Goal: Find specific page/section: Find specific page/section

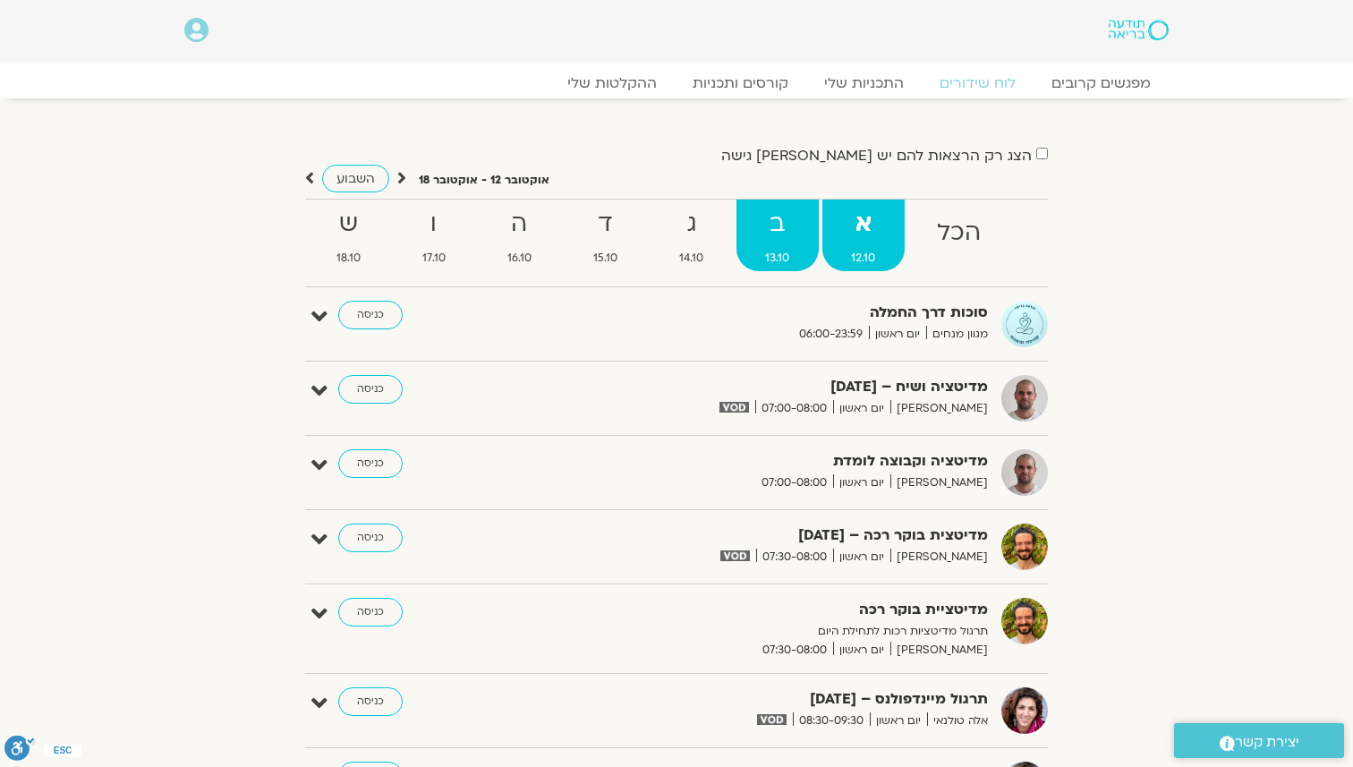
click at [777, 230] on strong "ב" at bounding box center [777, 224] width 82 height 40
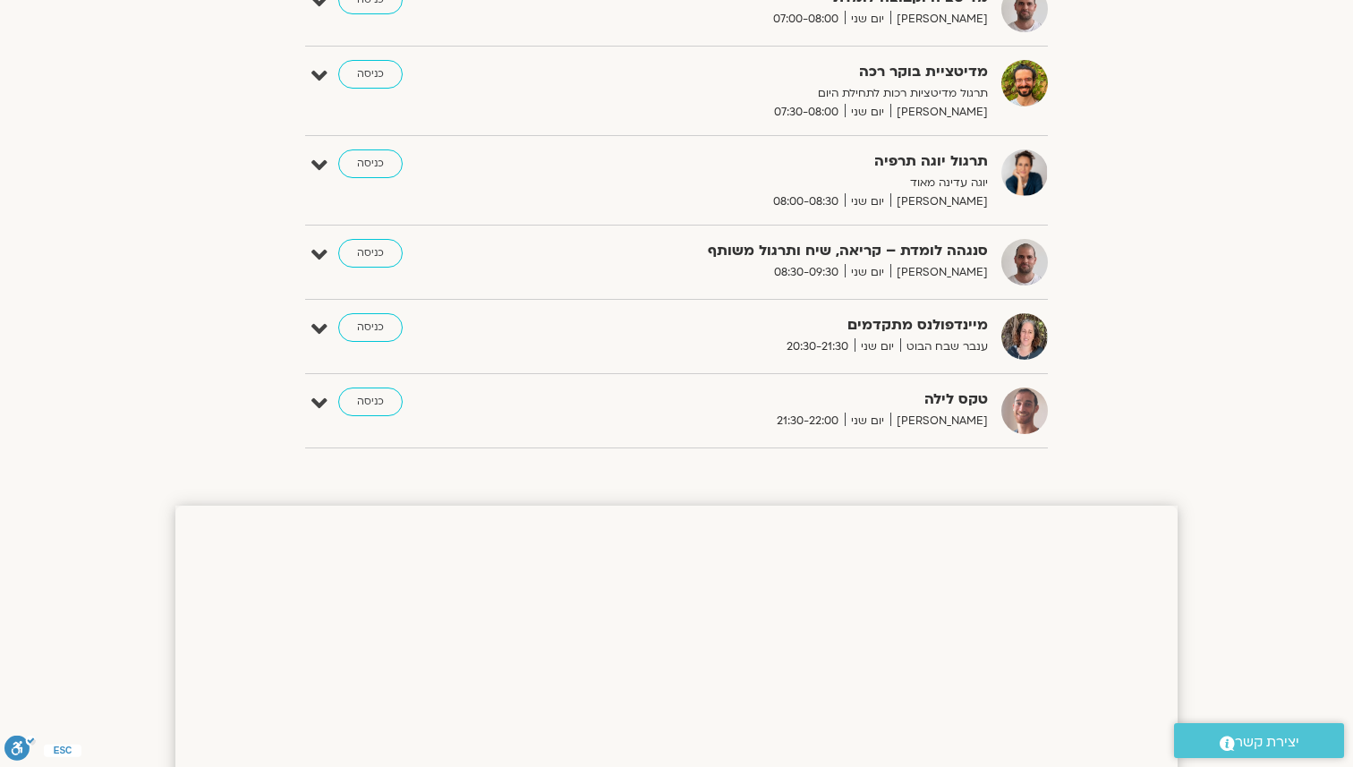
scroll to position [406, 0]
click at [1103, 307] on div "הצג רק הרצאות להם יש [PERSON_NAME] גישה [DATE] - [DATE] השבוע להציג אירועים שפת…" at bounding box center [676, 98] width 1002 height 723
click at [387, 327] on link "כניסה" at bounding box center [370, 325] width 64 height 29
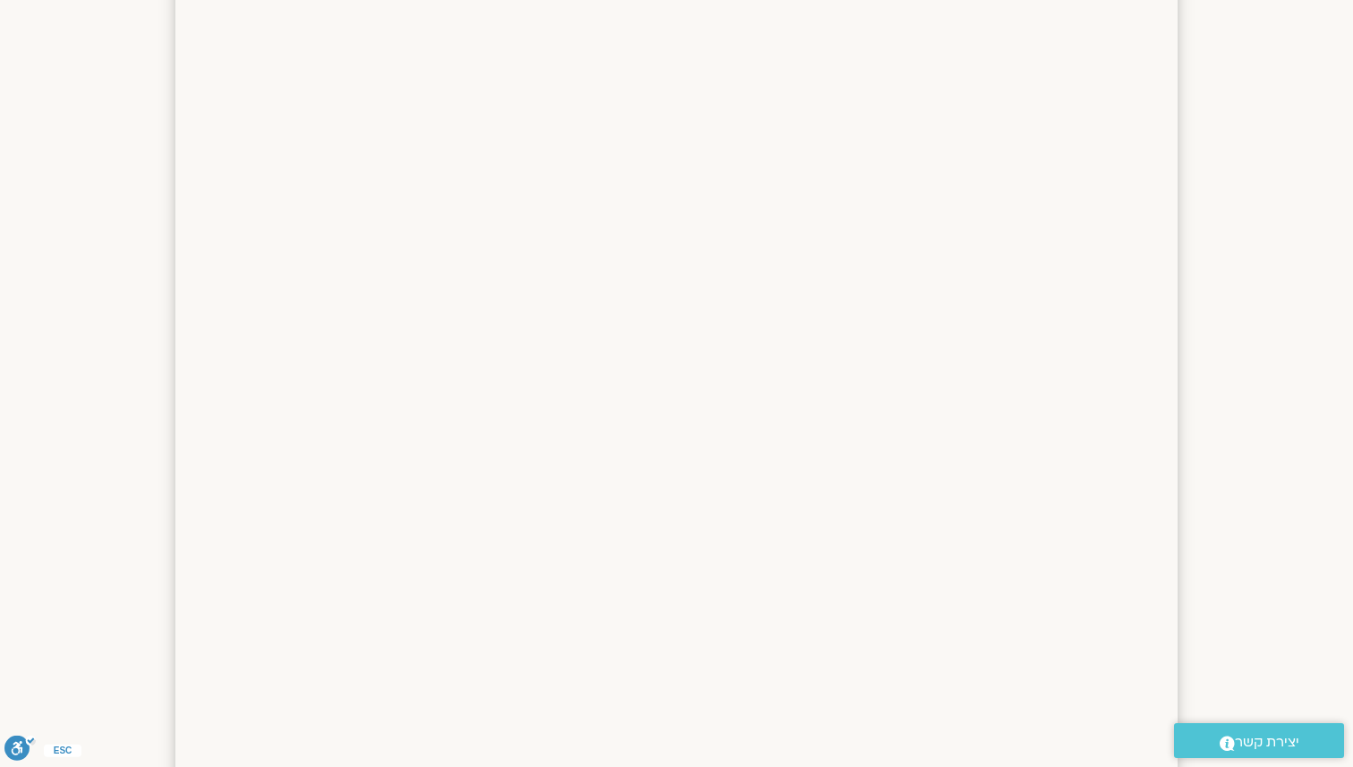
scroll to position [406, 0]
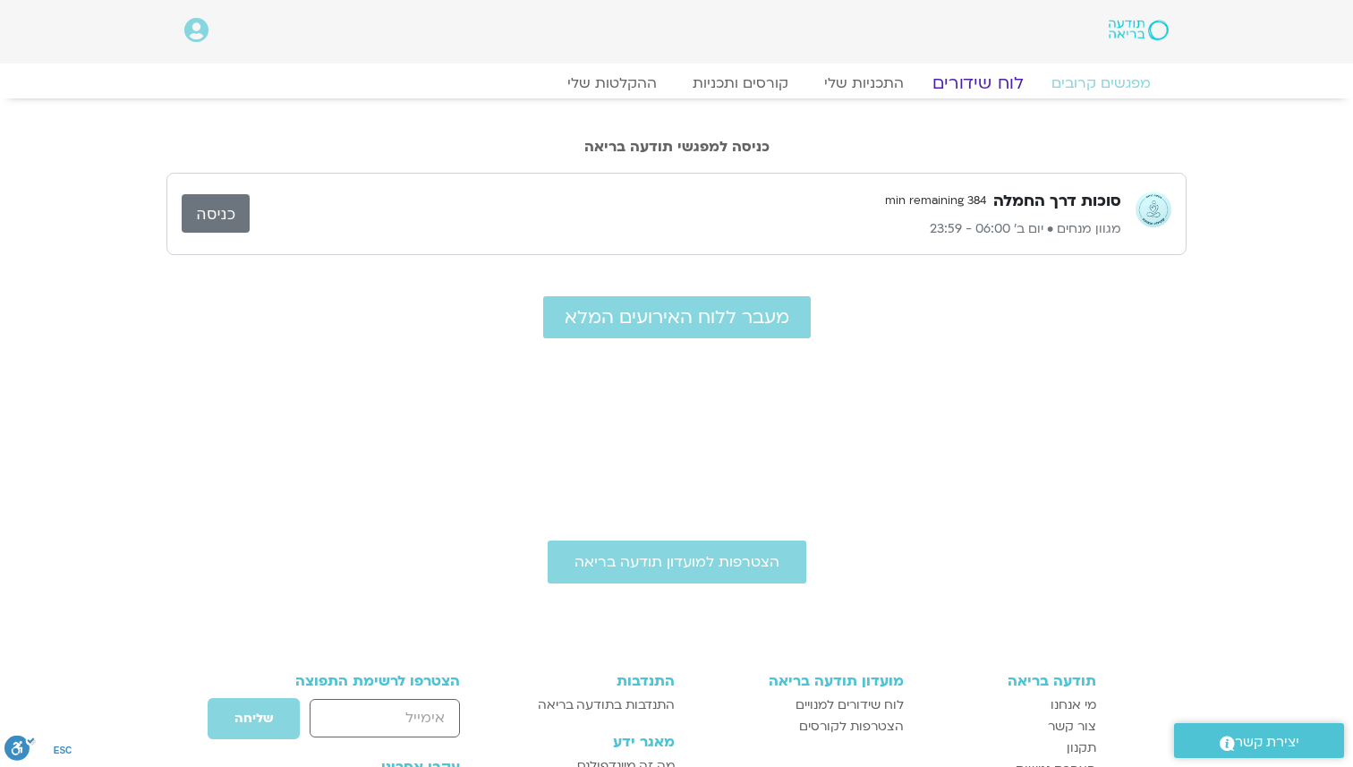
click at [975, 85] on link "לוח שידורים" at bounding box center [978, 82] width 134 height 21
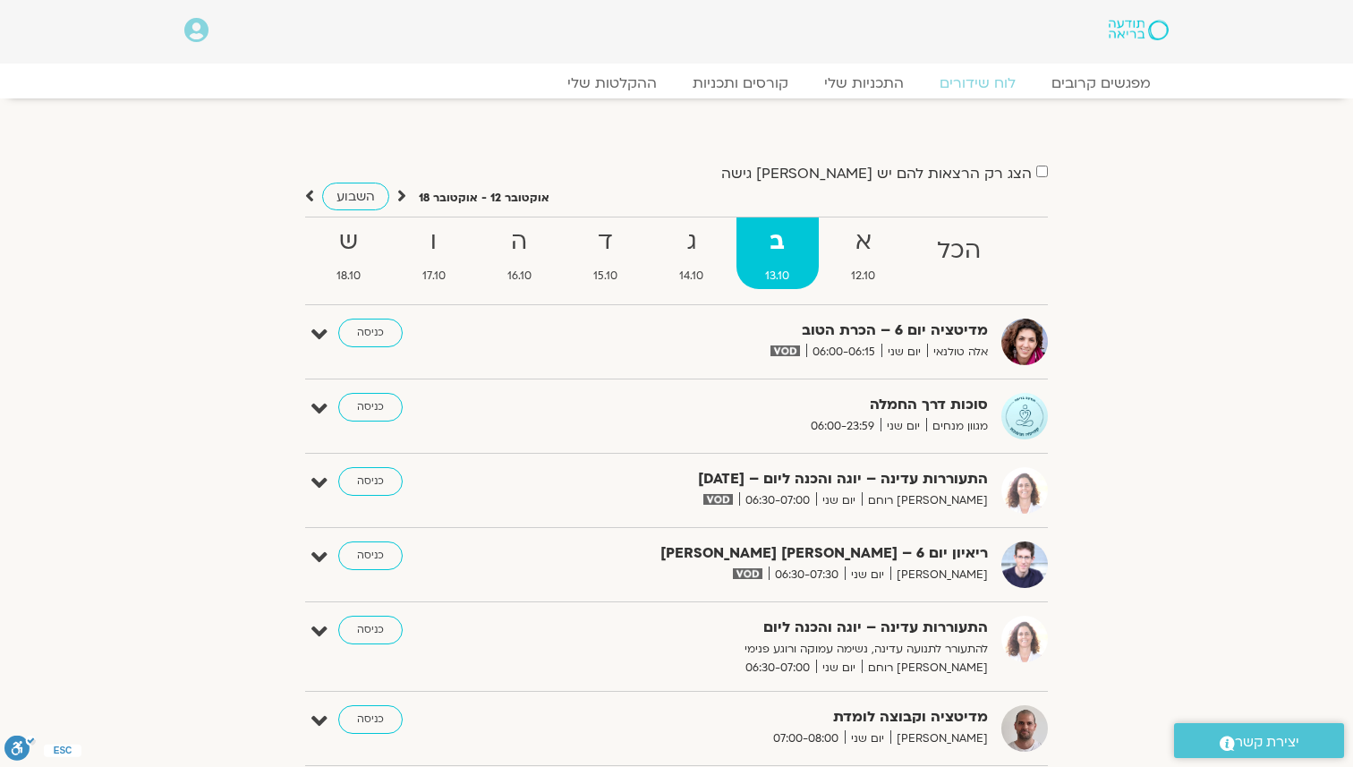
click at [1162, 335] on div "הצג רק הרצאות להם יש [PERSON_NAME] גישה [DATE] - [DATE] השבוע להציג אירועים שפת…" at bounding box center [676, 671] width 1002 height 1020
click at [689, 259] on strong "ג" at bounding box center [691, 242] width 82 height 40
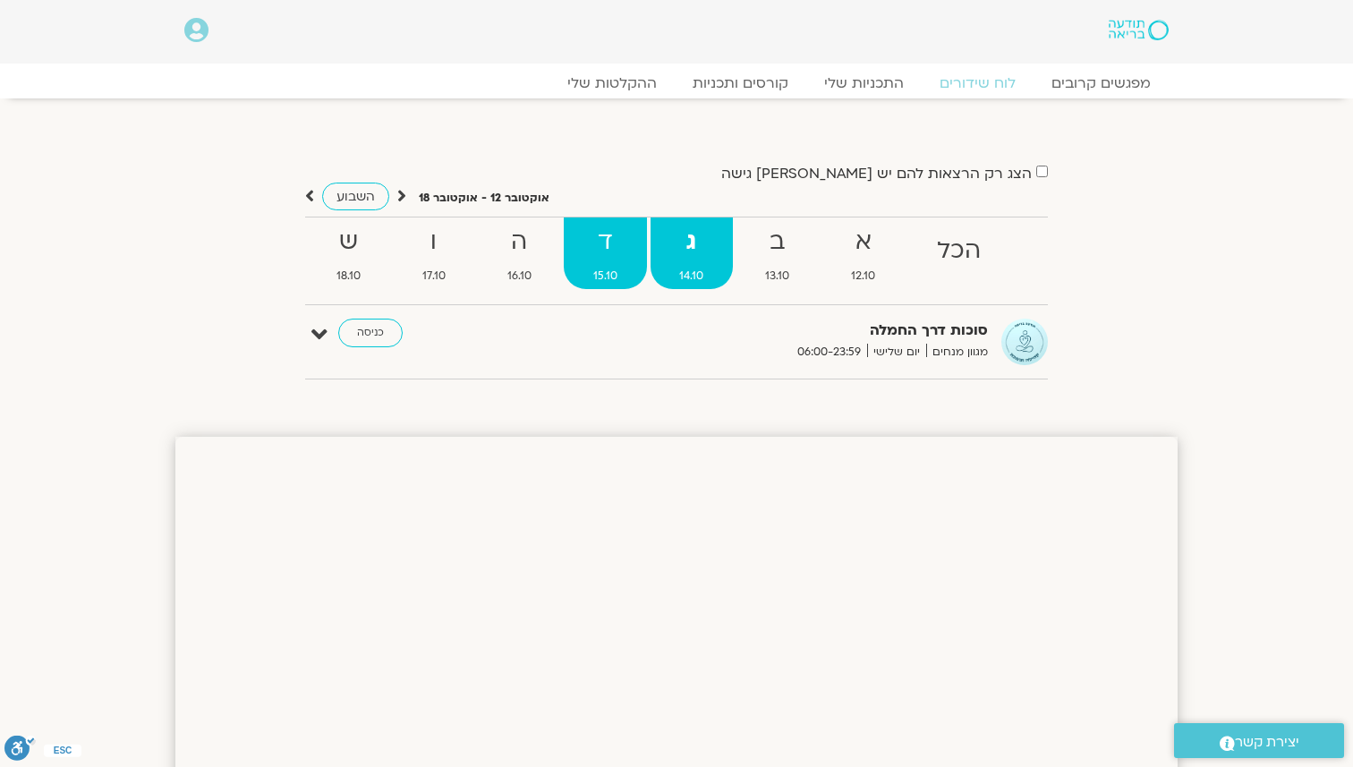
click at [608, 248] on strong "ד" at bounding box center [605, 242] width 82 height 40
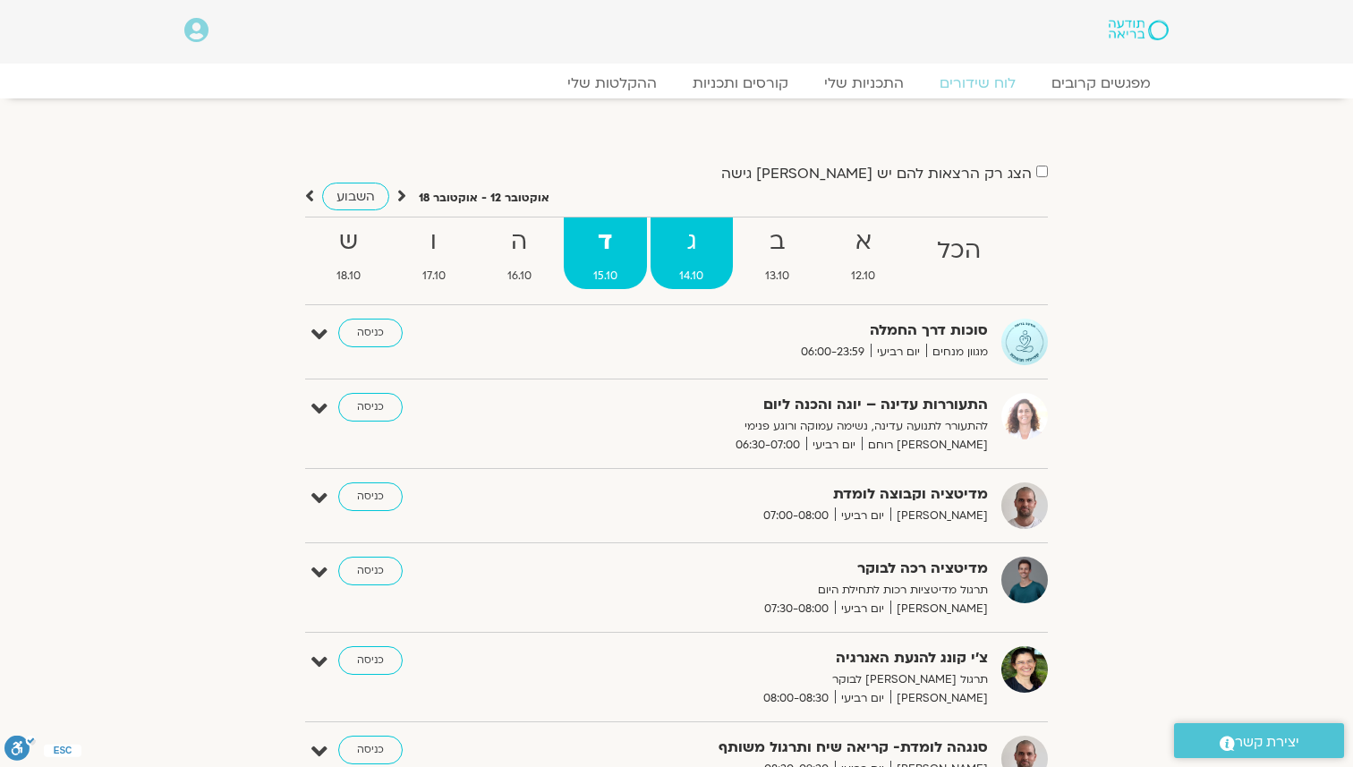
click at [691, 252] on strong "ג" at bounding box center [691, 242] width 82 height 40
